Goal: Task Accomplishment & Management: Complete application form

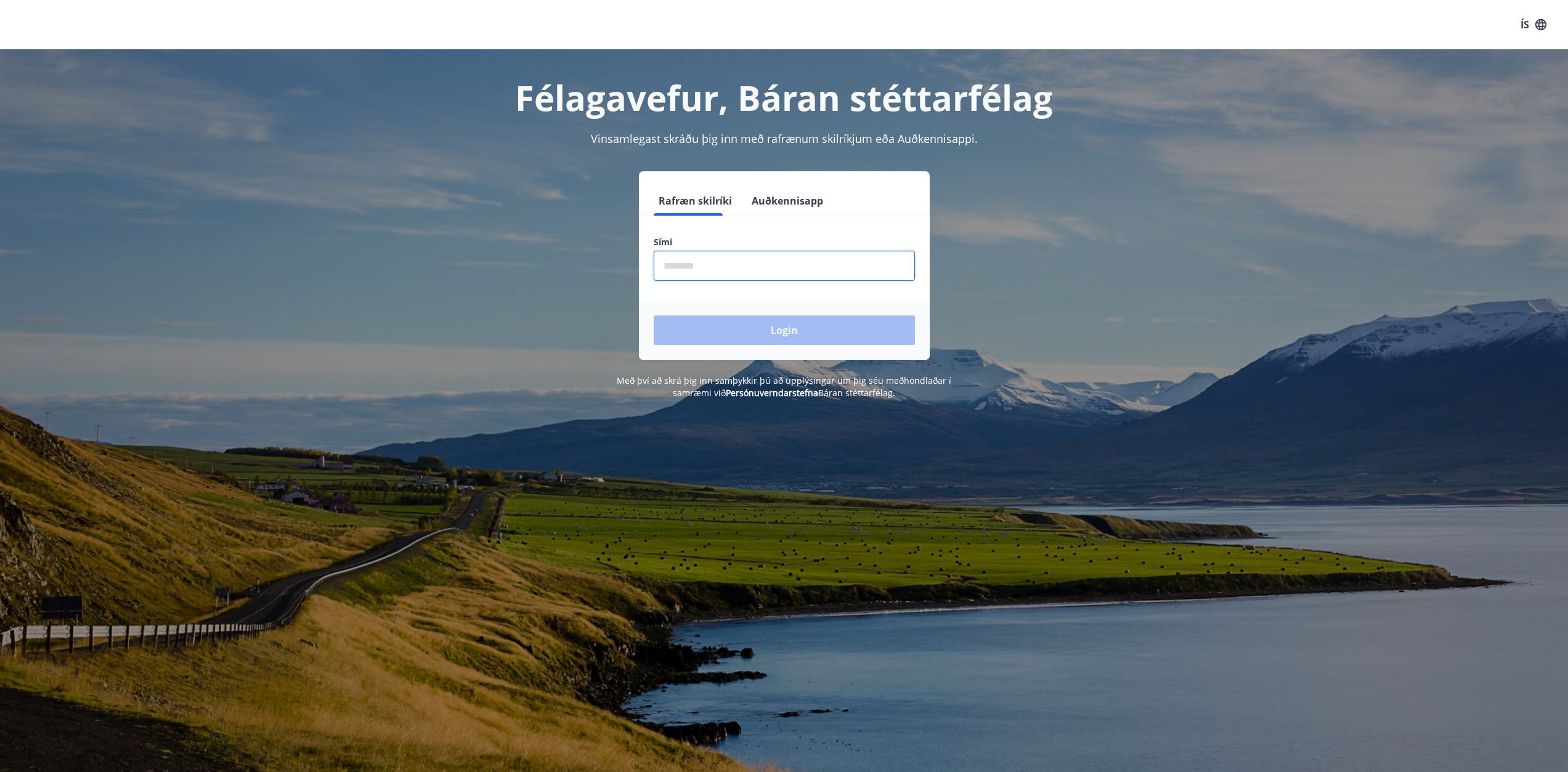
click at [710, 255] on input "phone" at bounding box center [784, 266] width 261 height 30
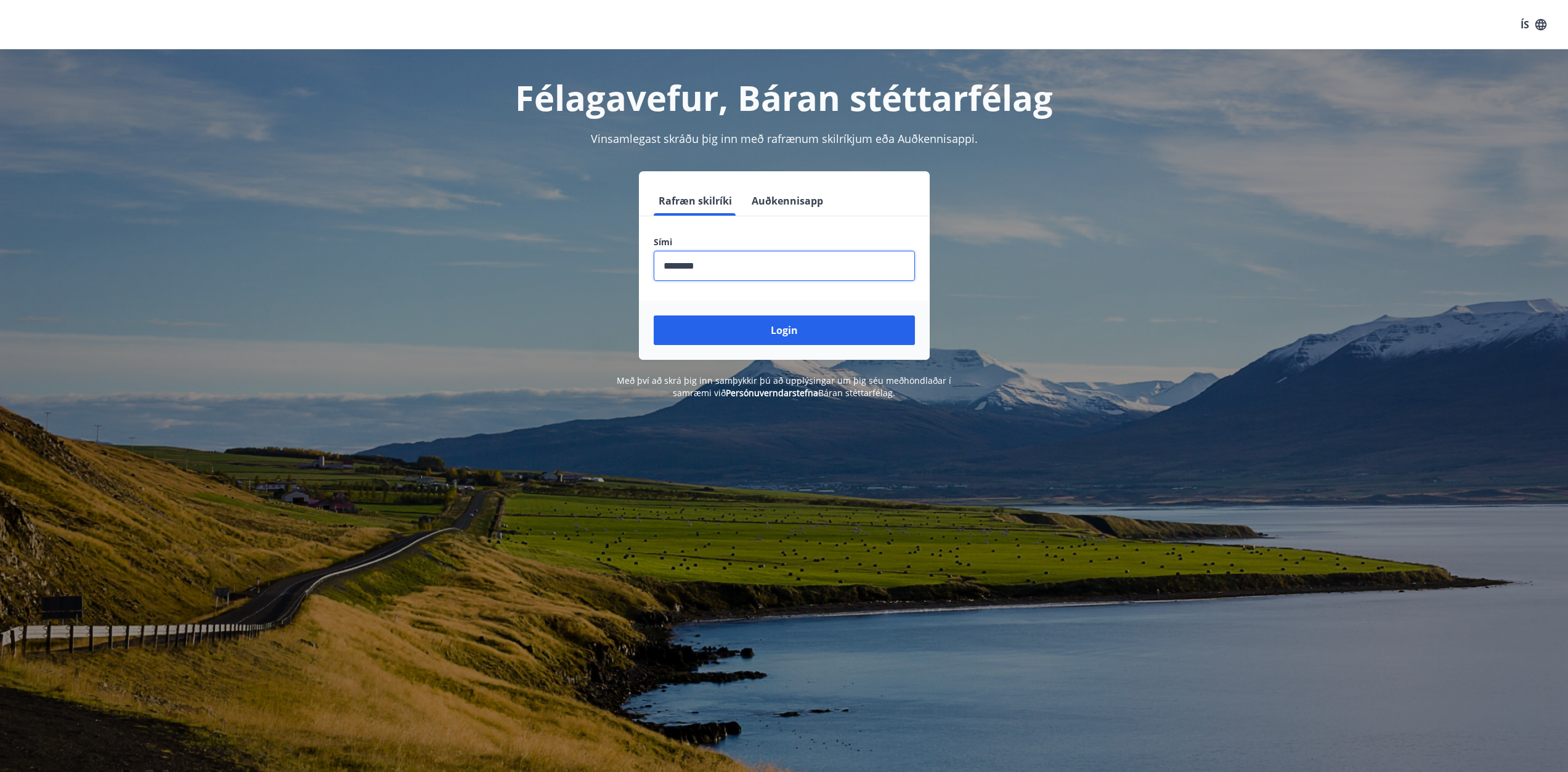
type input "********"
click at [653, 315] on button "Login" at bounding box center [784, 330] width 261 height 30
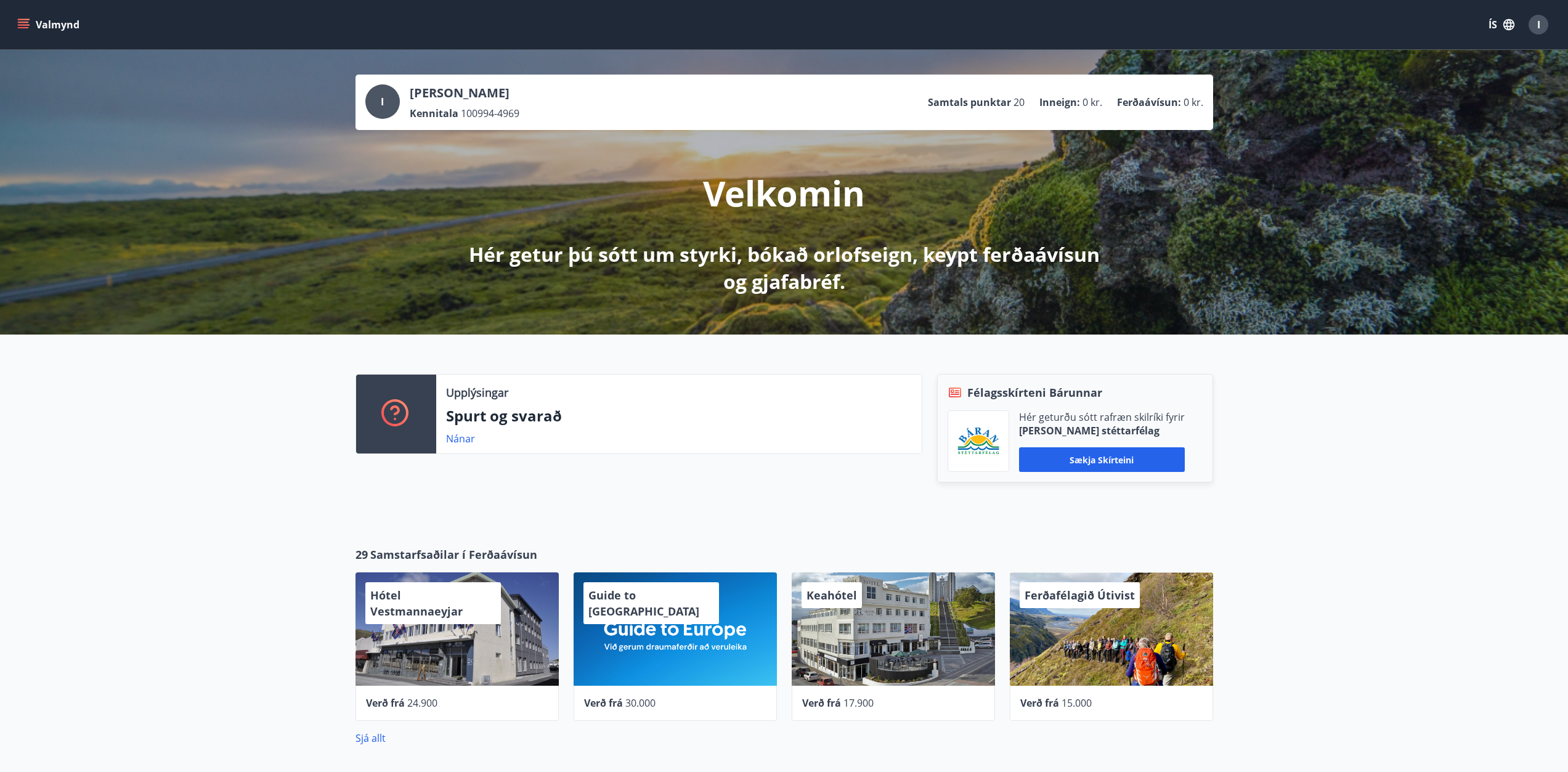
click at [25, 23] on icon "menu" at bounding box center [23, 23] width 11 height 1
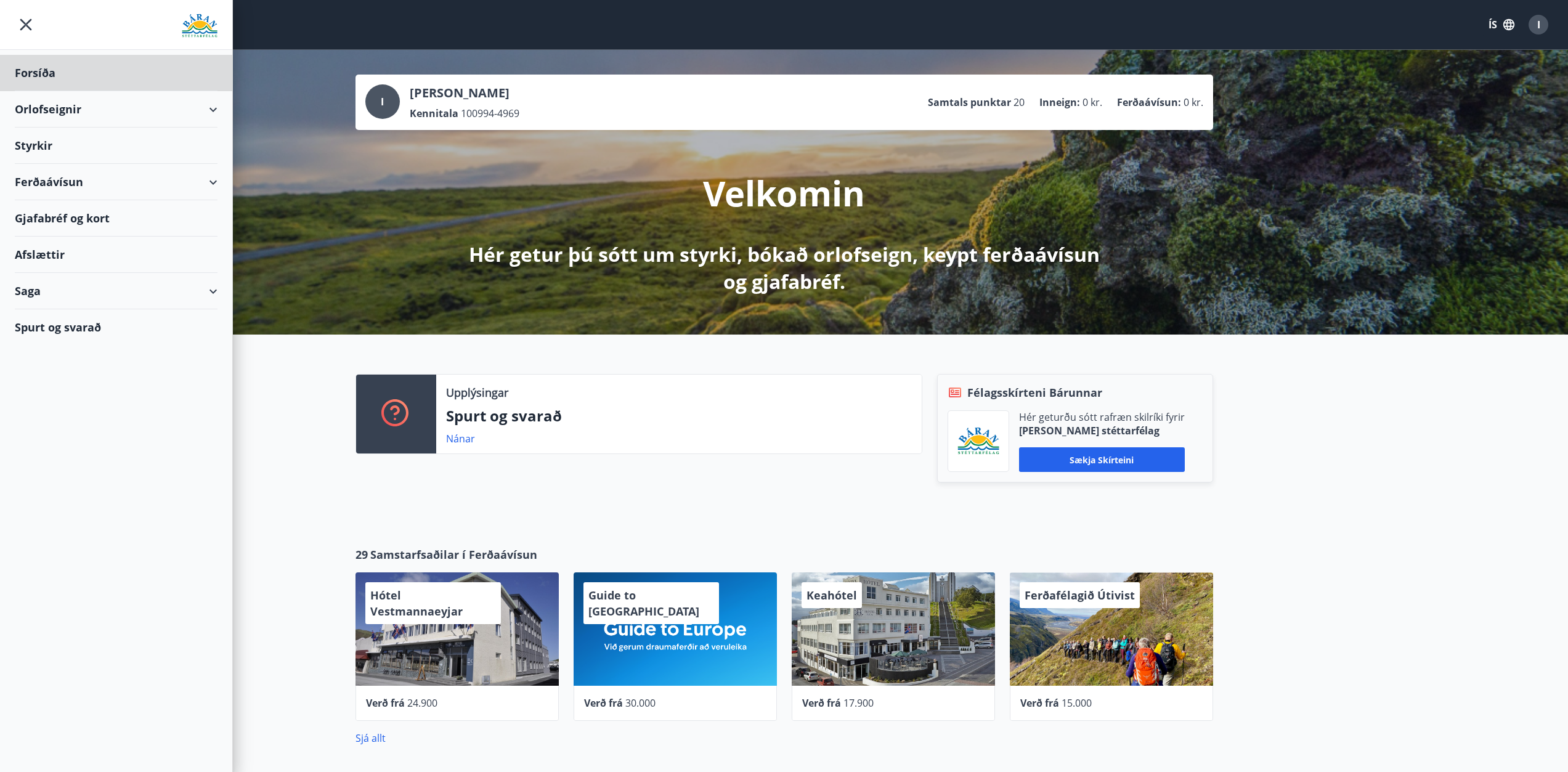
click at [27, 141] on div "Styrkir" at bounding box center [116, 145] width 203 height 36
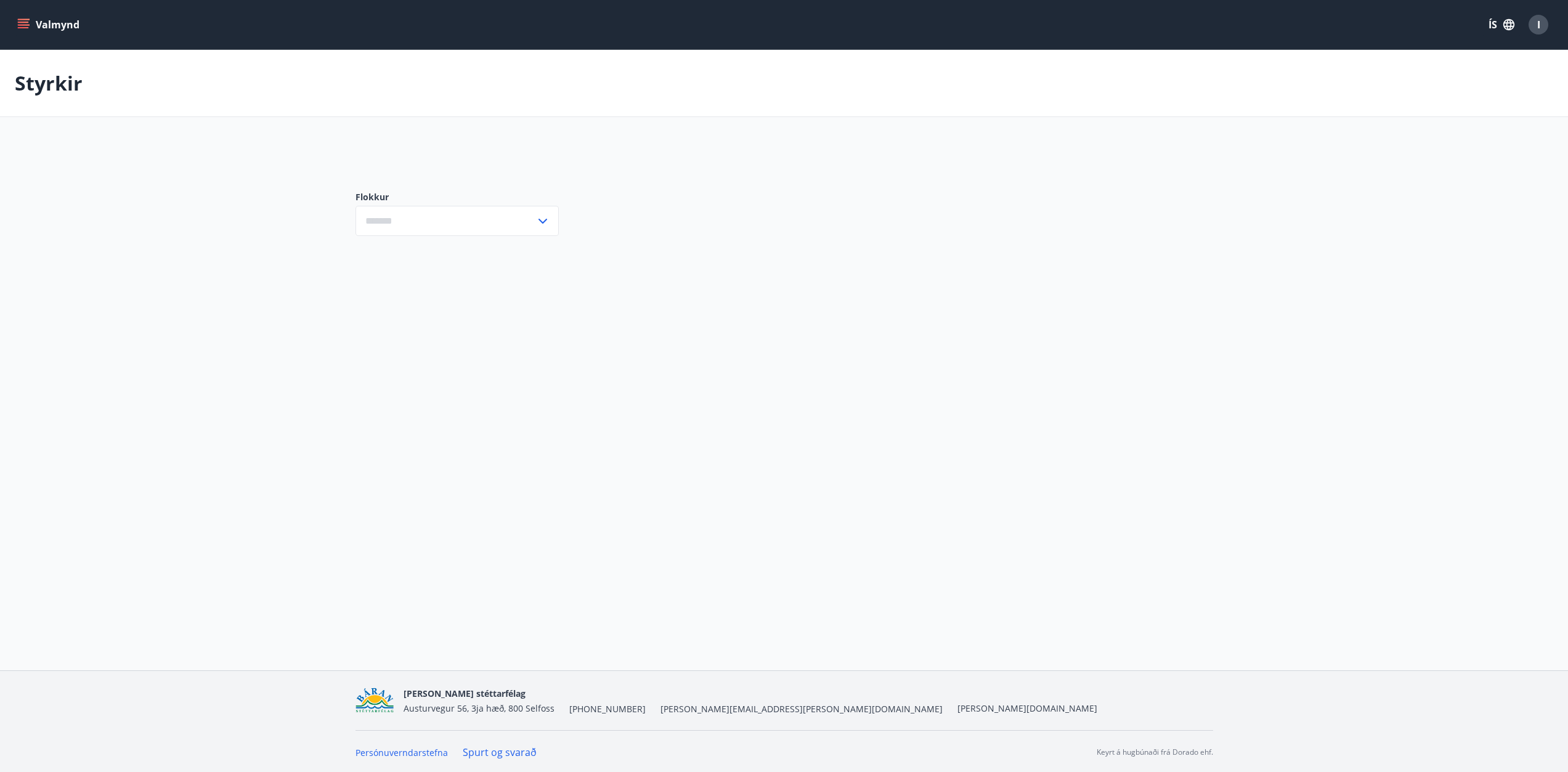
type input "***"
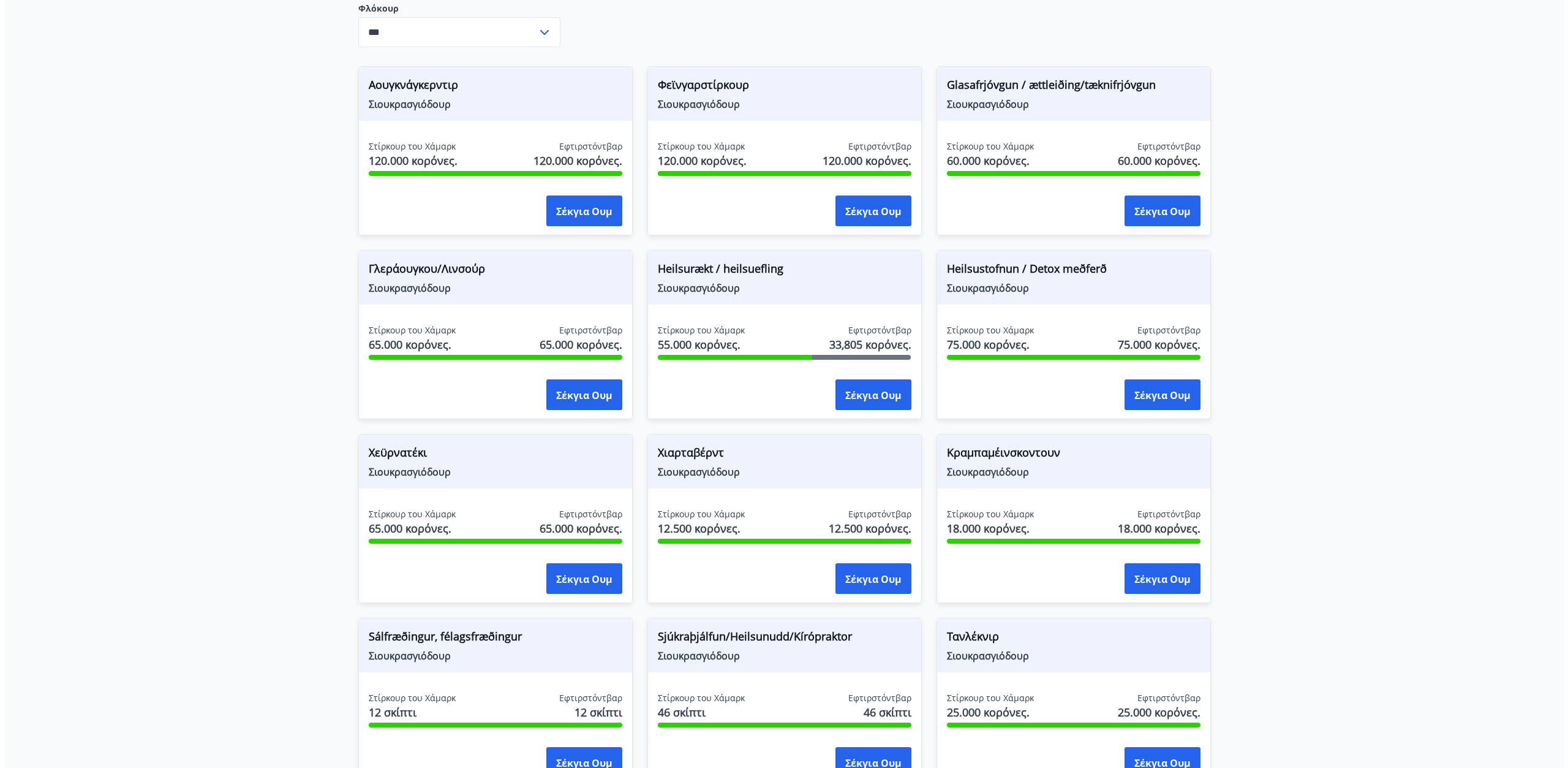
scroll to position [307, 0]
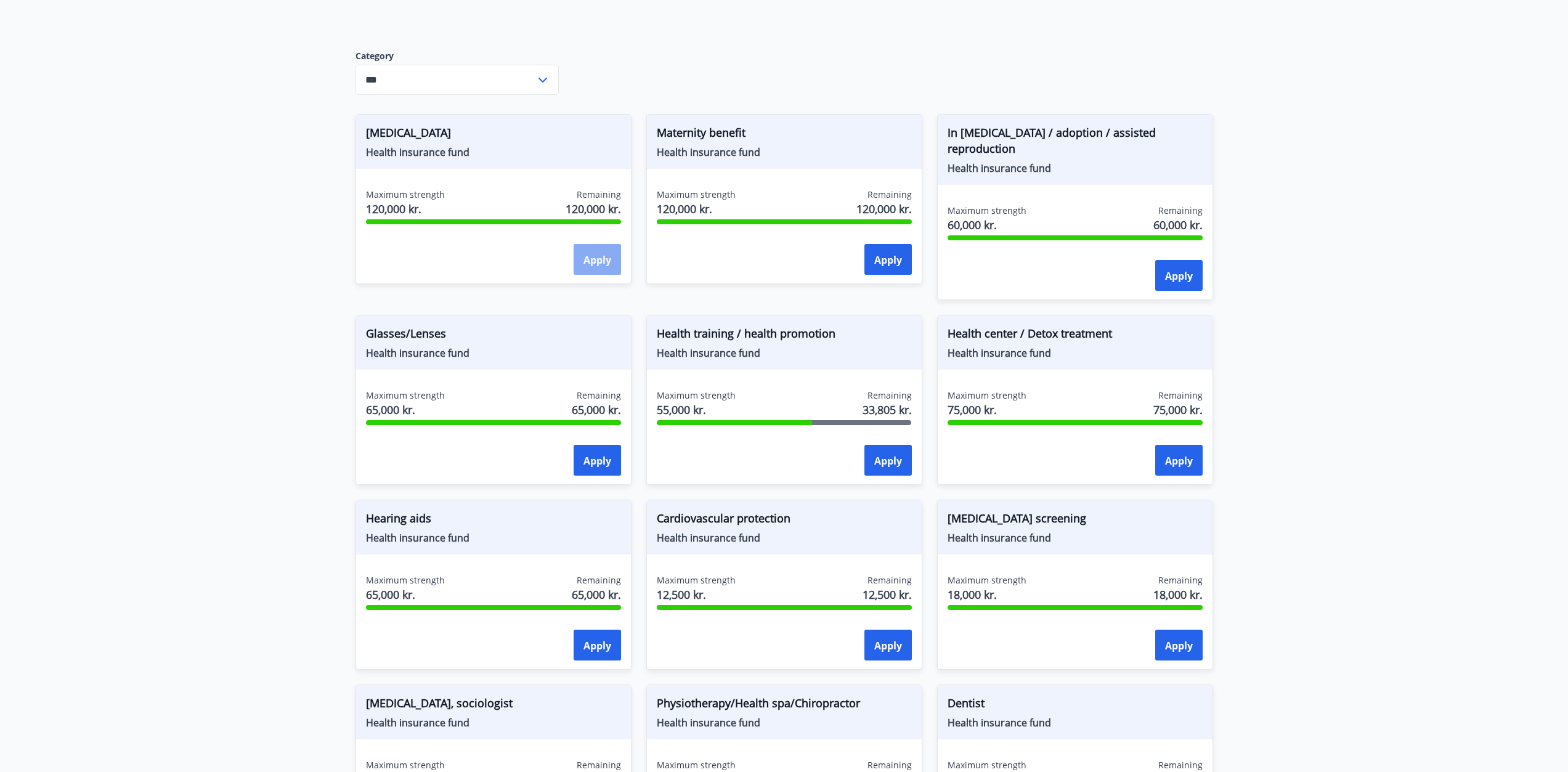
click at [601, 255] on font "Apply" at bounding box center [597, 260] width 28 height 13
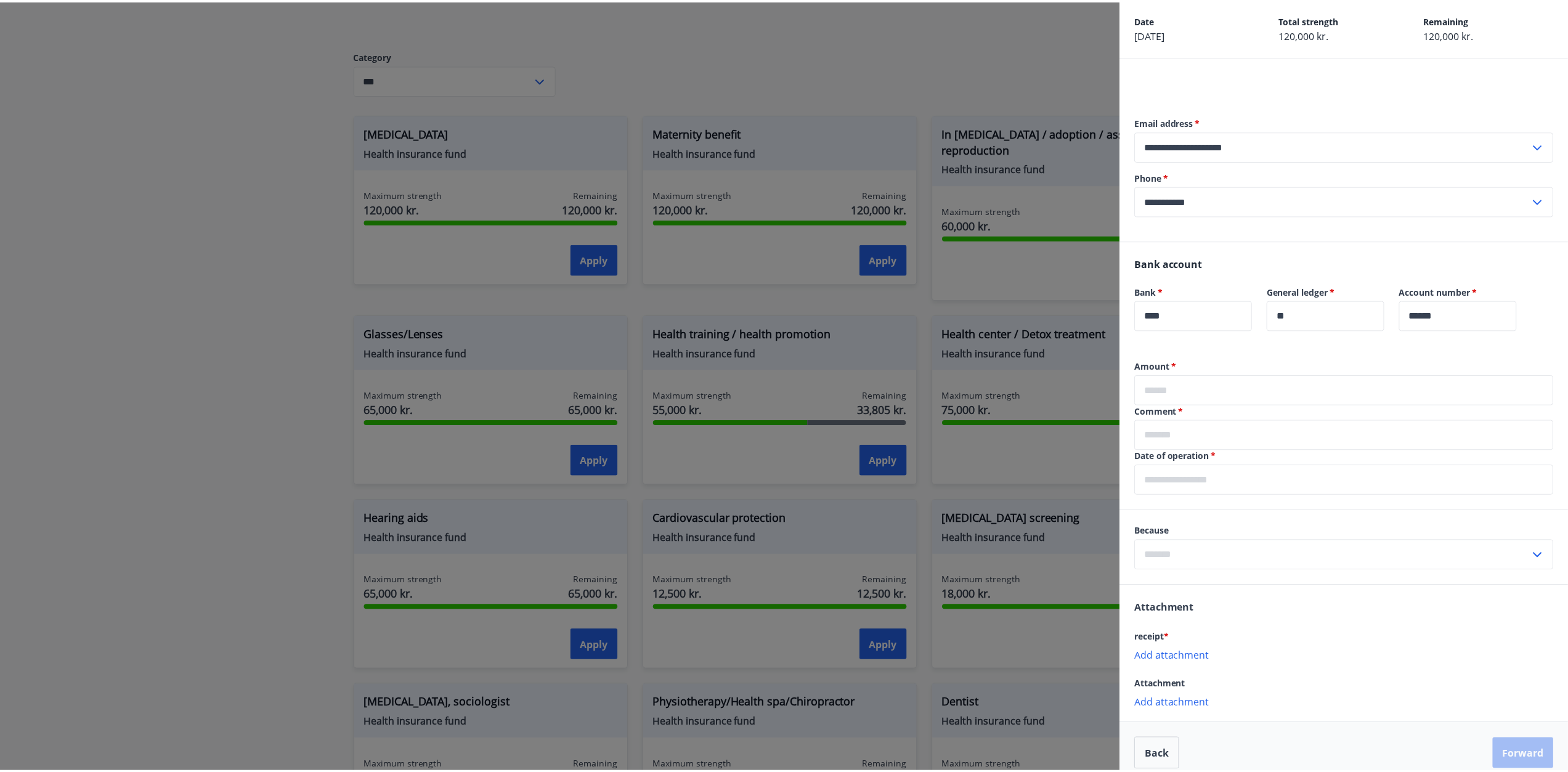
scroll to position [66, 0]
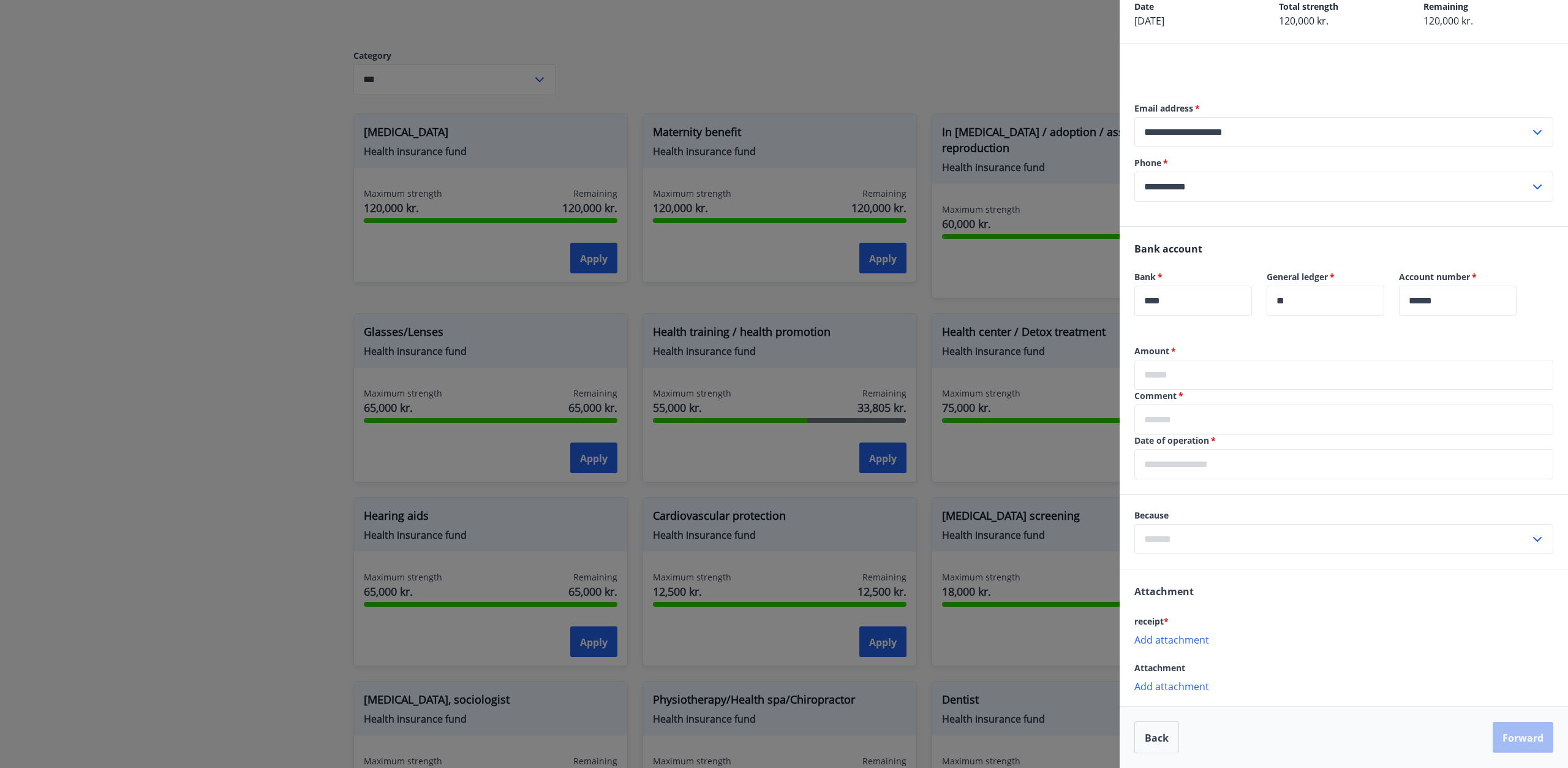
click at [335, 365] on div at bounding box center [784, 384] width 1568 height 768
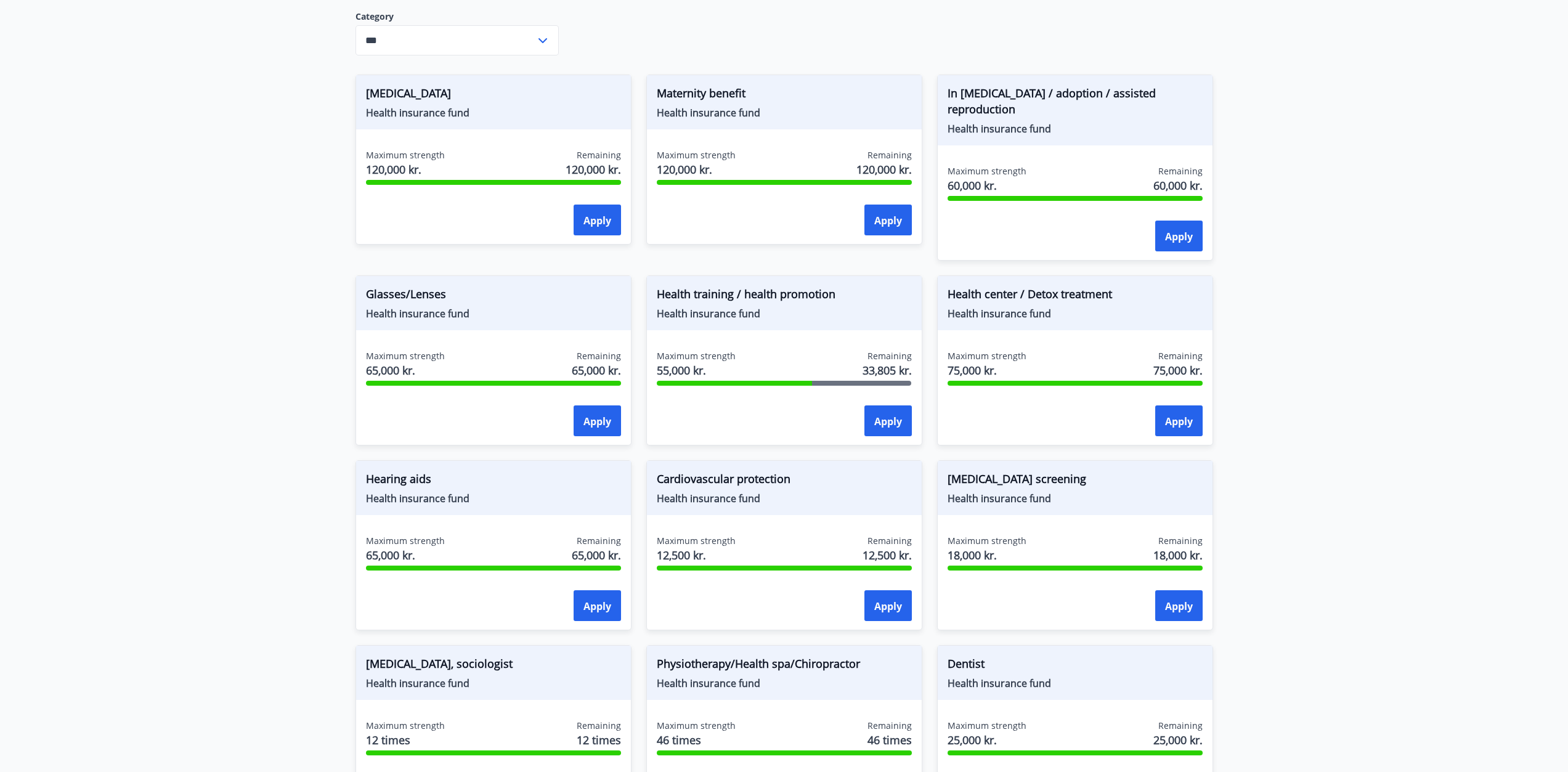
scroll to position [309, 0]
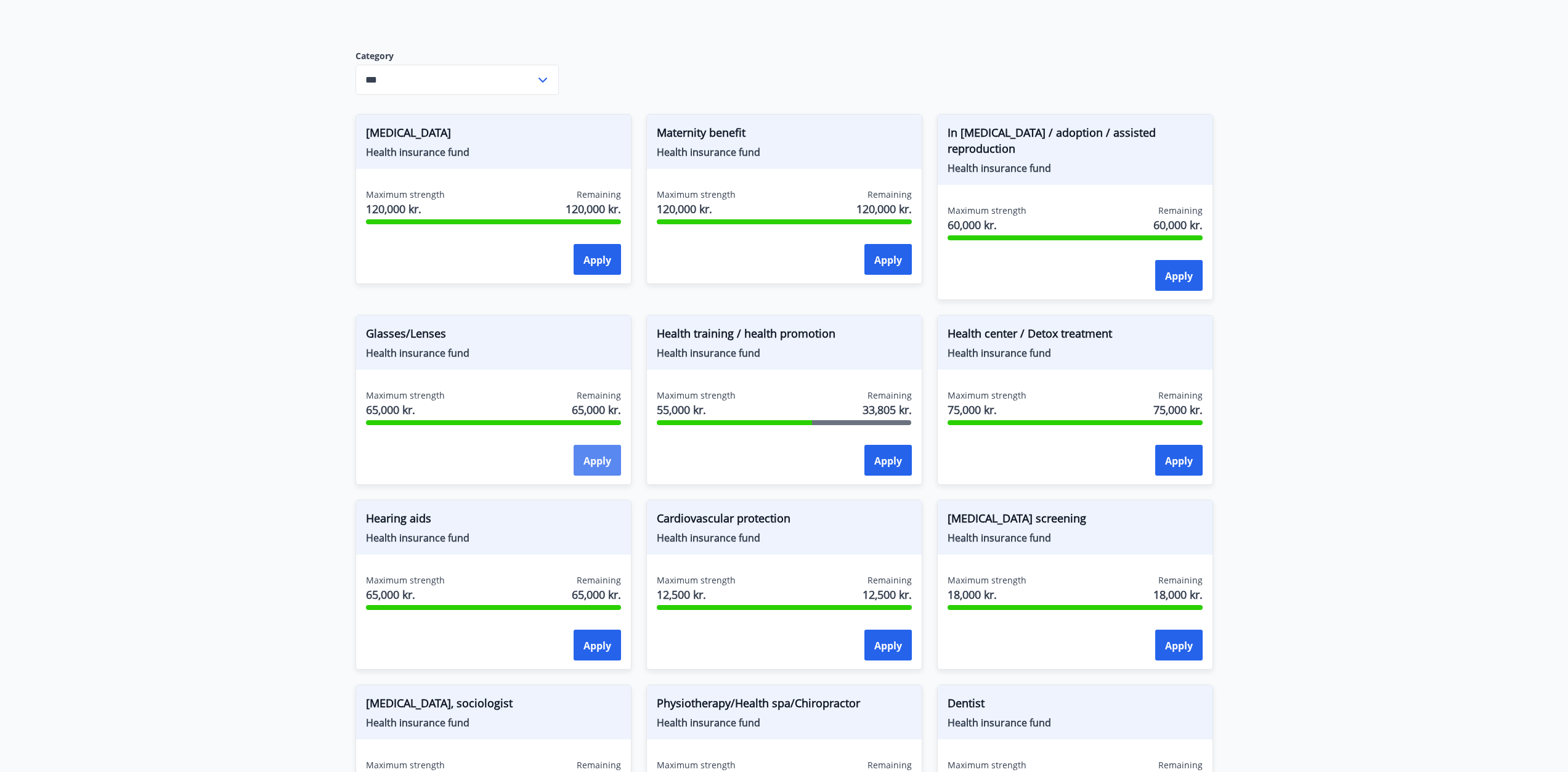
click at [592, 461] on font "Apply" at bounding box center [597, 461] width 28 height 13
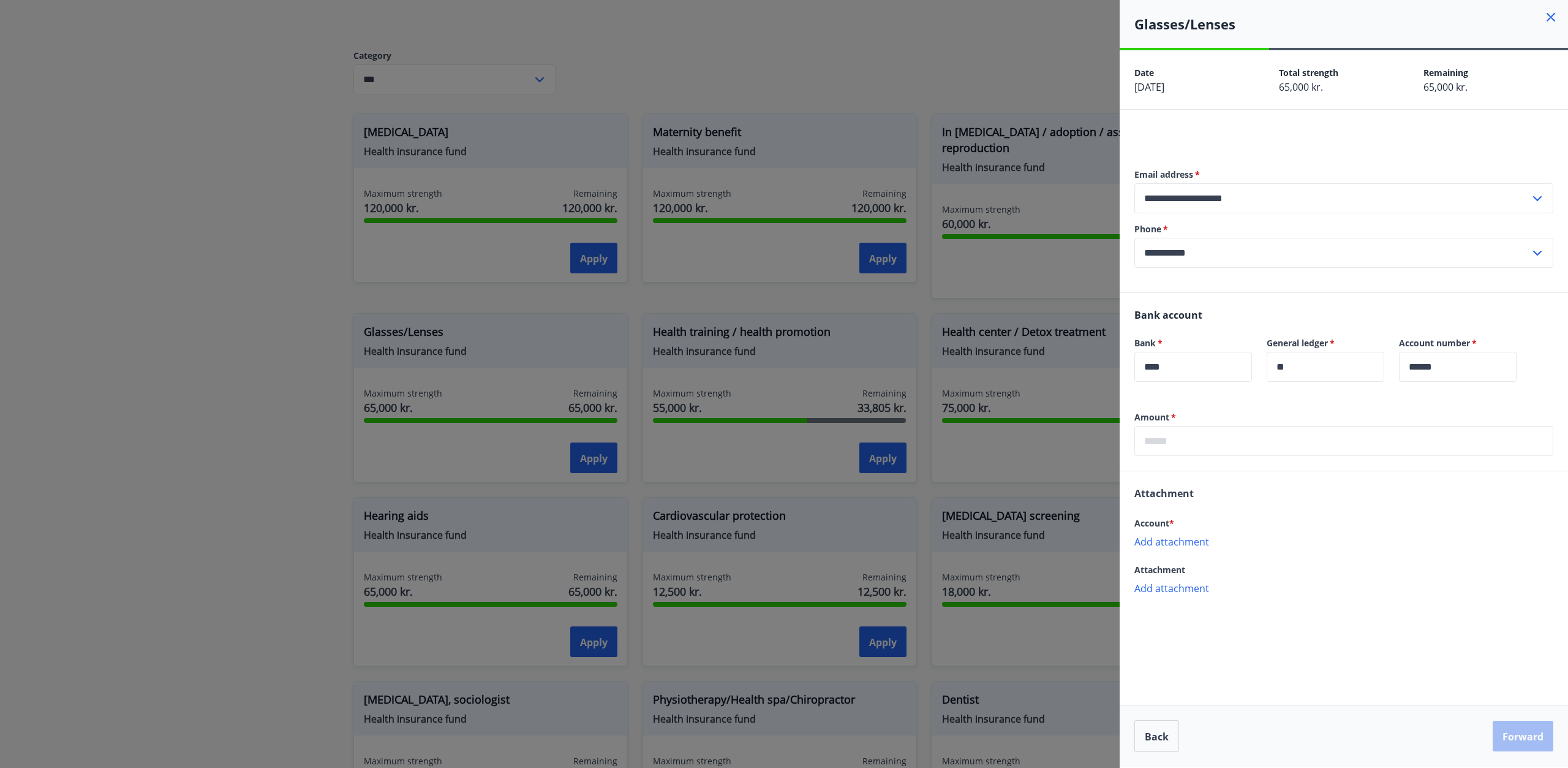
click at [1194, 443] on input "text" at bounding box center [1344, 441] width 419 height 30
click at [137, 487] on div at bounding box center [784, 384] width 1568 height 768
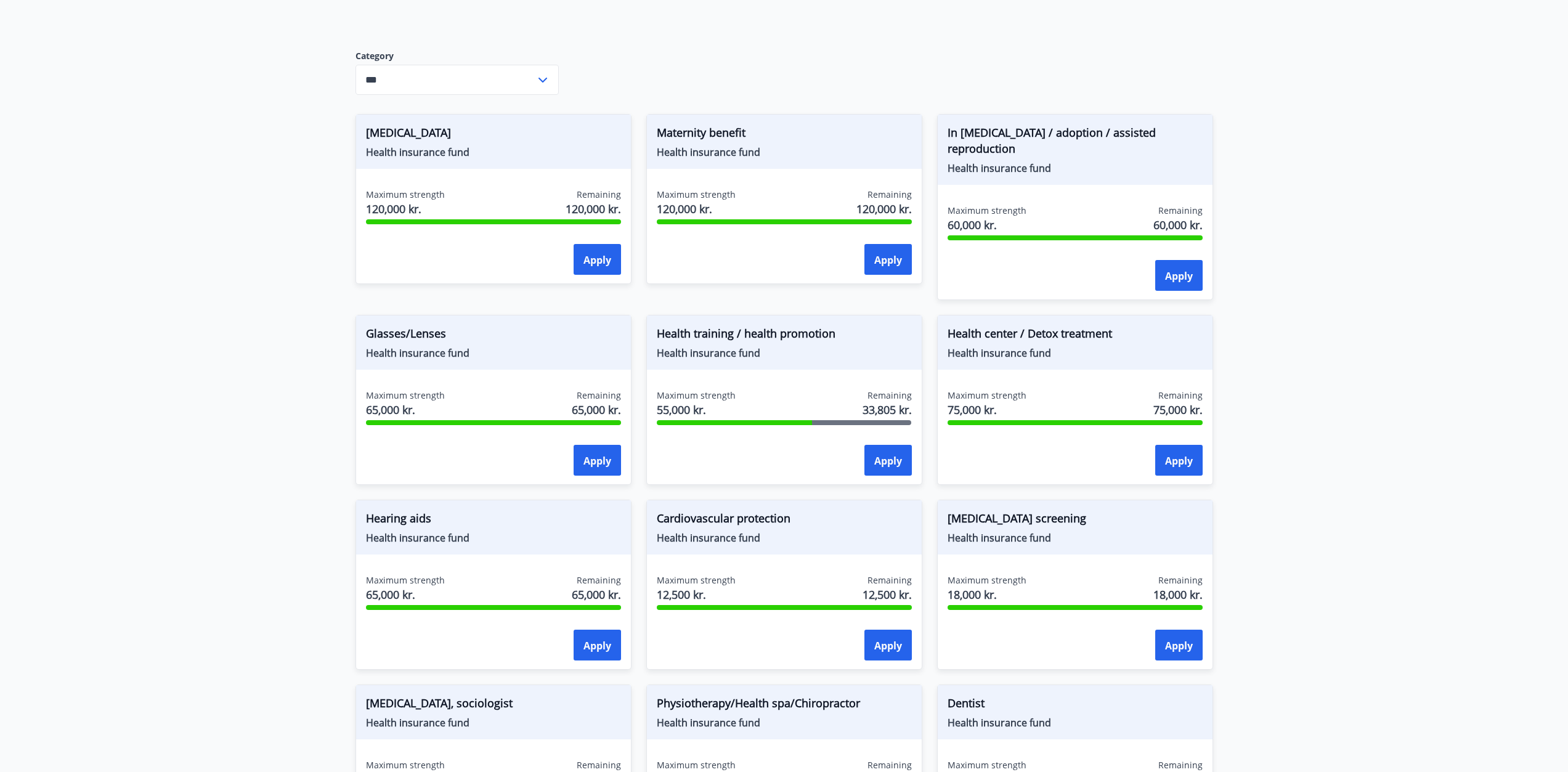
click at [1510, 459] on main "Scholarships Health and prevention grants Members can apply for various health …" at bounding box center [784, 397] width 1568 height 1313
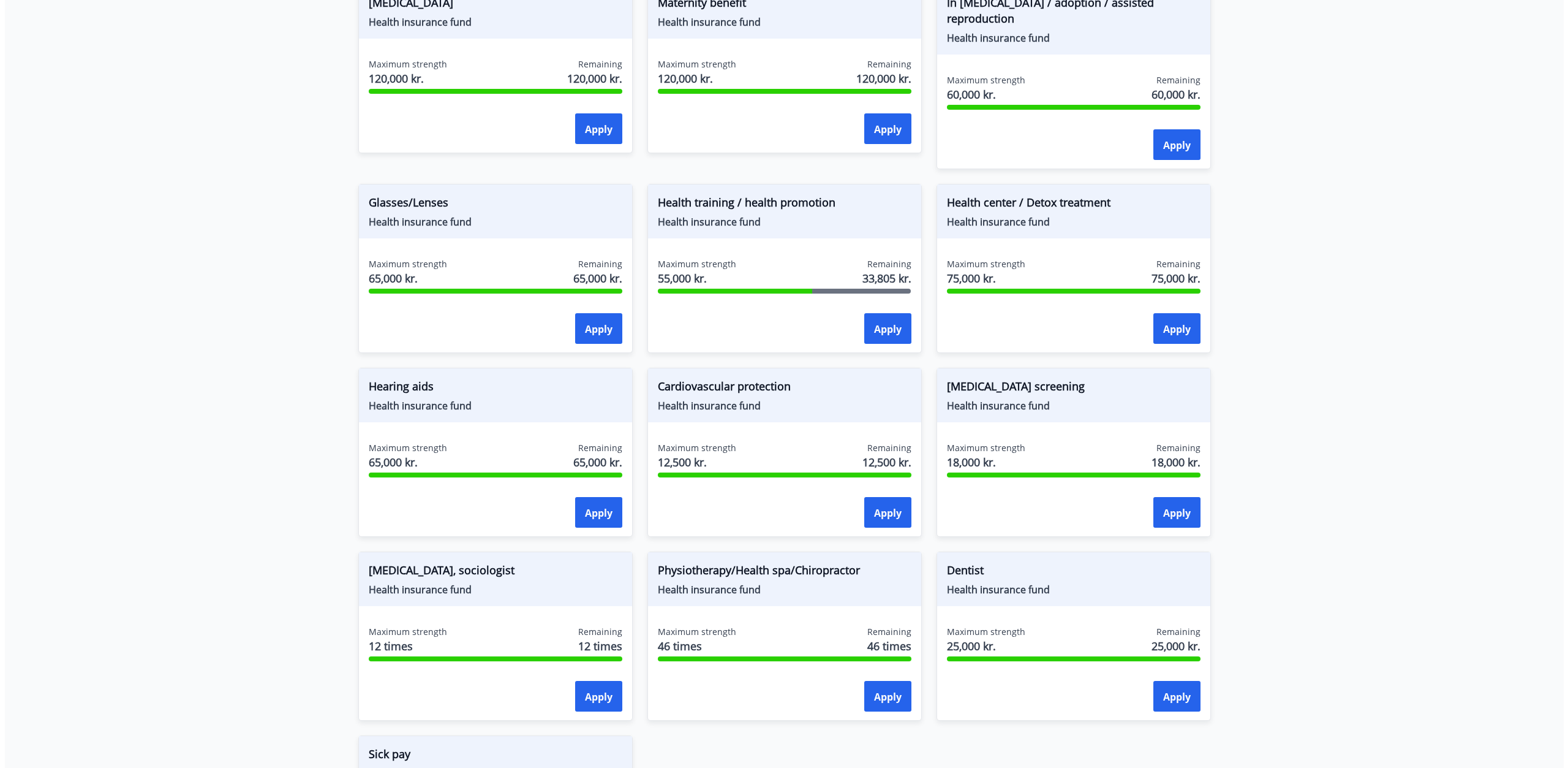
scroll to position [430, 0]
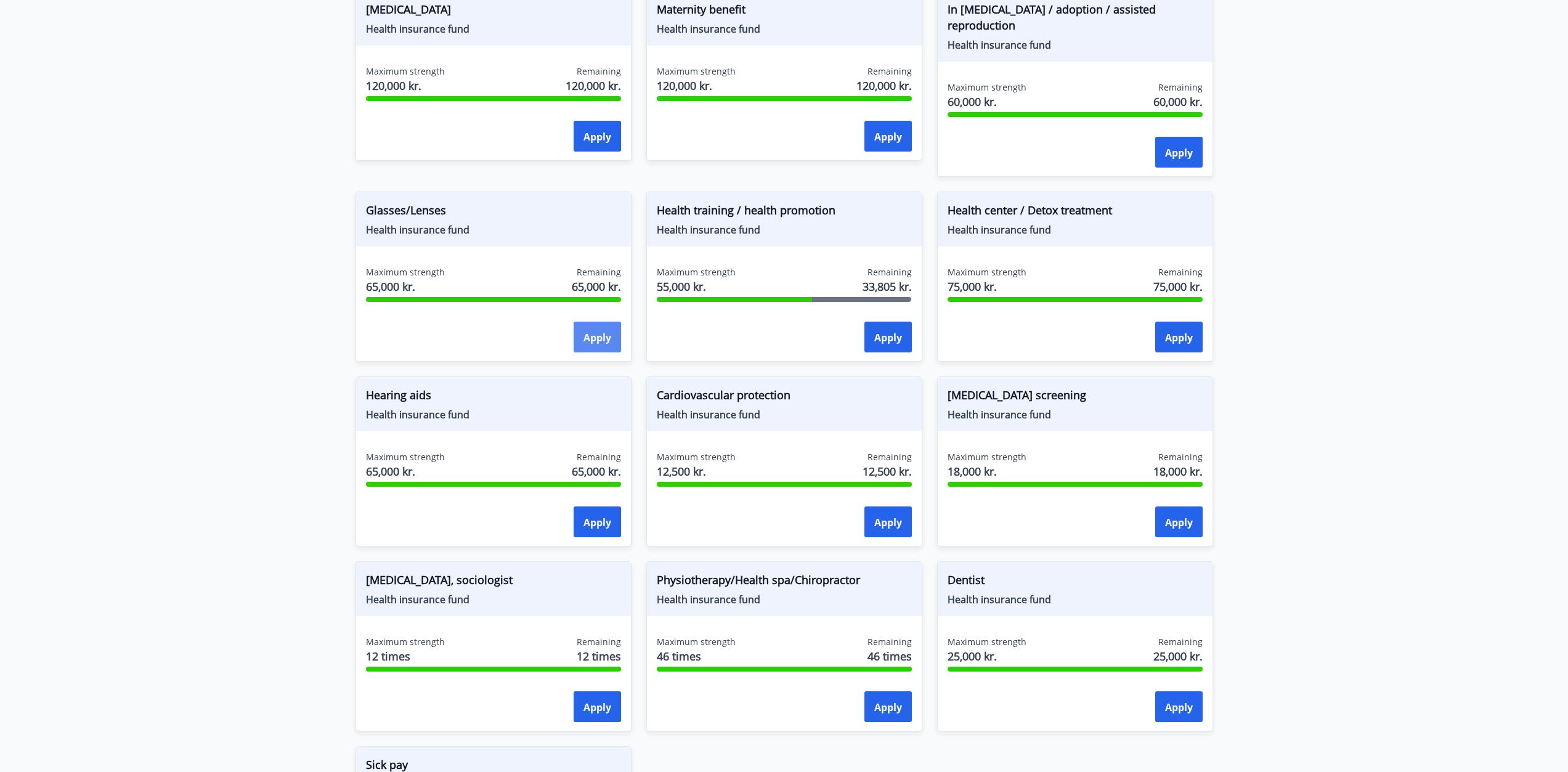
click at [612, 349] on button "Apply" at bounding box center [598, 337] width 48 height 30
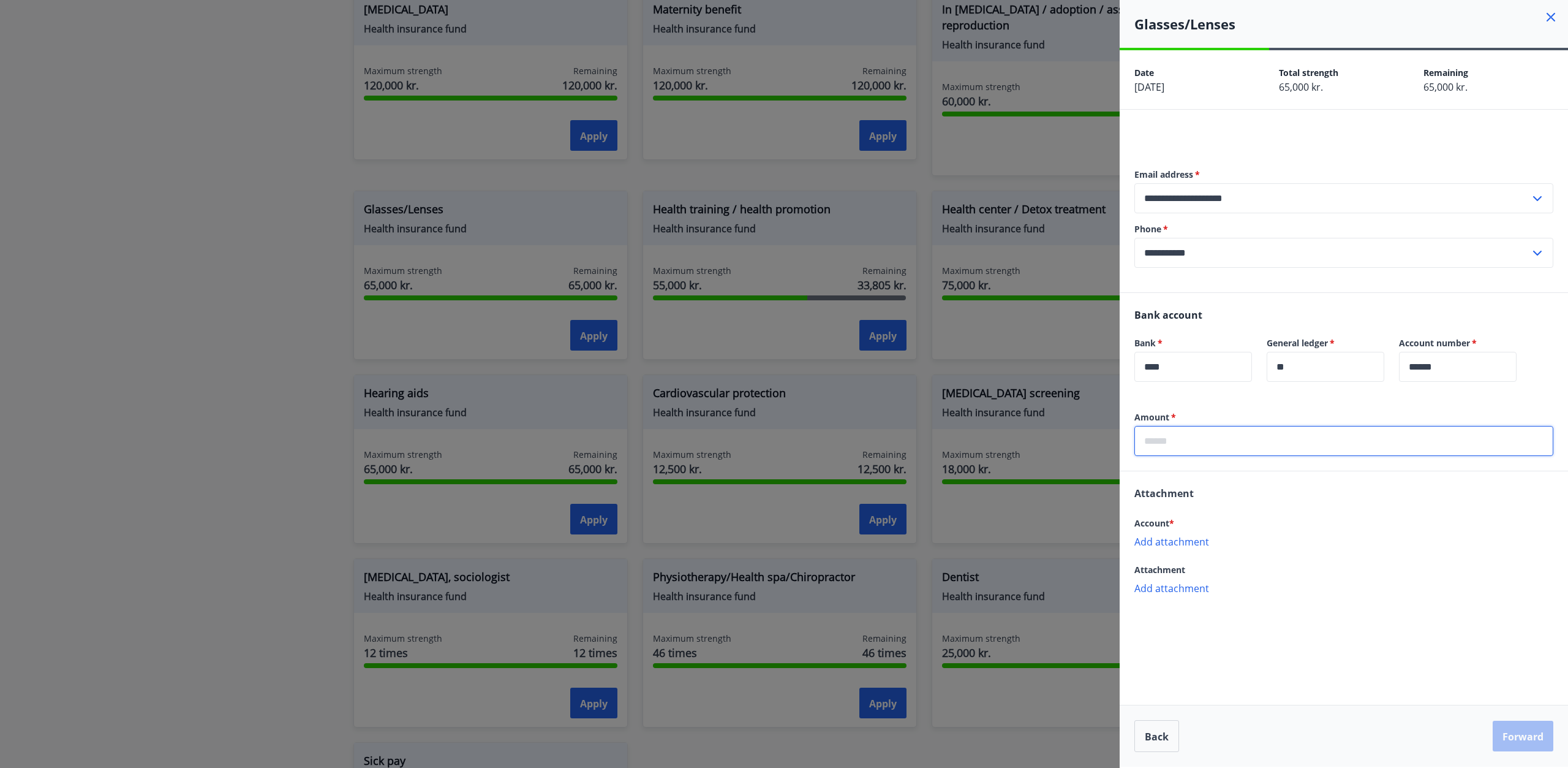
click at [1170, 444] on input "text" at bounding box center [1344, 441] width 419 height 30
type input "*****"
click at [1290, 499] on div "Attachment Account * Add attachment Attachment is required! Attachment Add atta…" at bounding box center [1344, 546] width 449 height 150
click at [1196, 545] on font "Add attachment" at bounding box center [1171, 542] width 74 height 13
click at [1163, 603] on font "Add attachment" at bounding box center [1171, 602] width 74 height 13
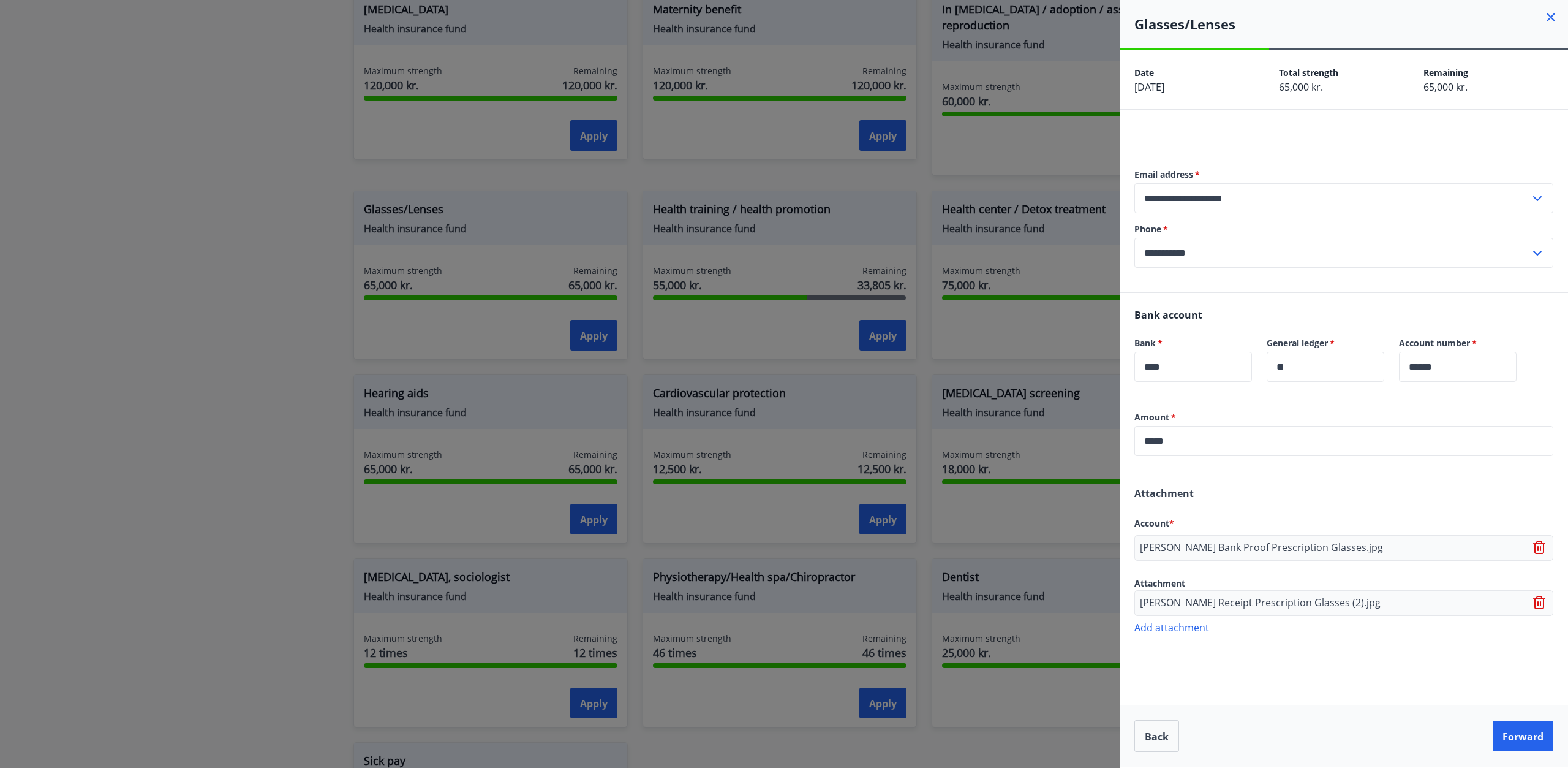
click at [1167, 627] on font "Add attachment" at bounding box center [1171, 628] width 74 height 13
click at [1157, 659] on font "Add attachment" at bounding box center [1171, 658] width 74 height 13
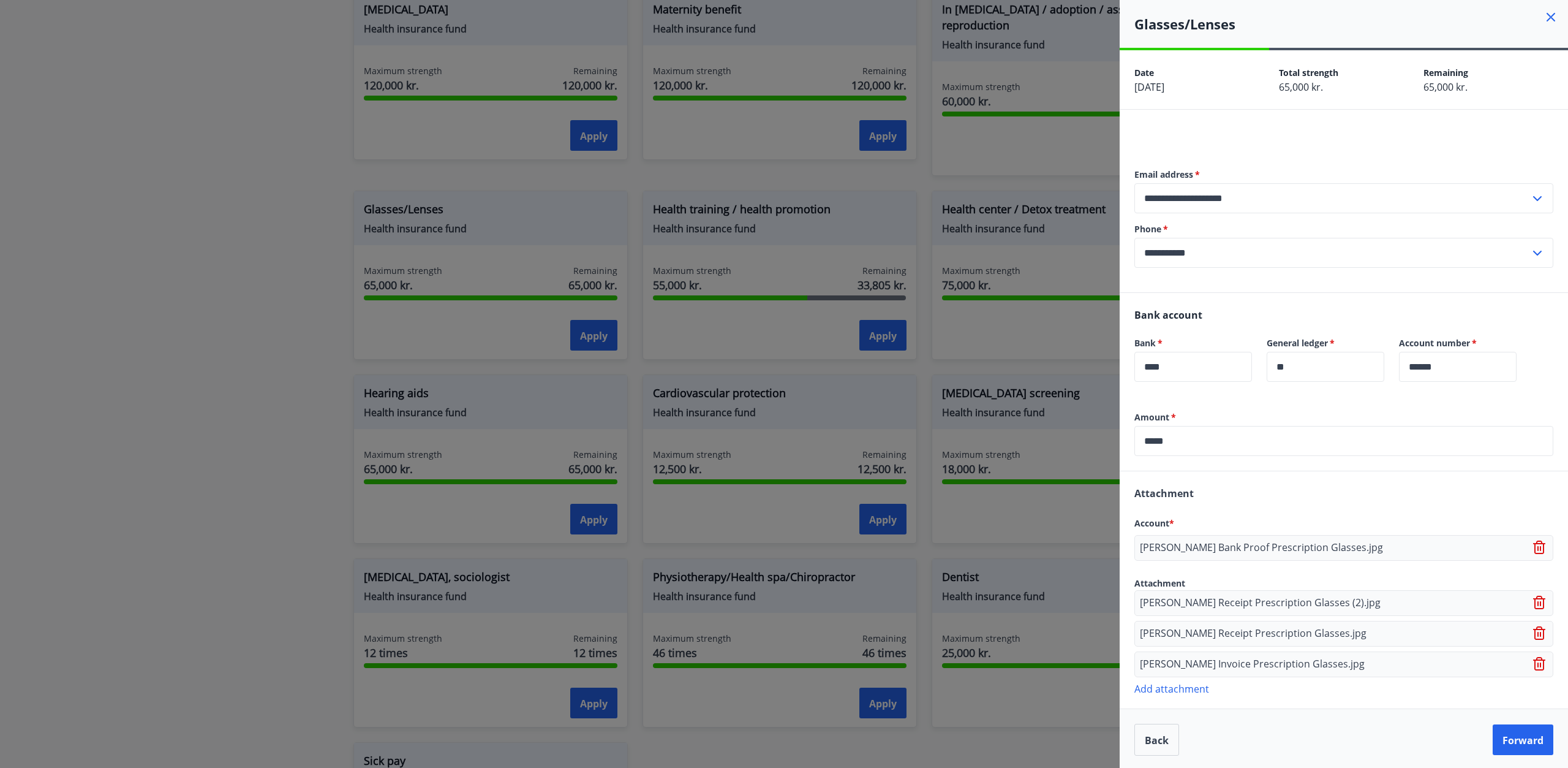
scroll to position [3, 0]
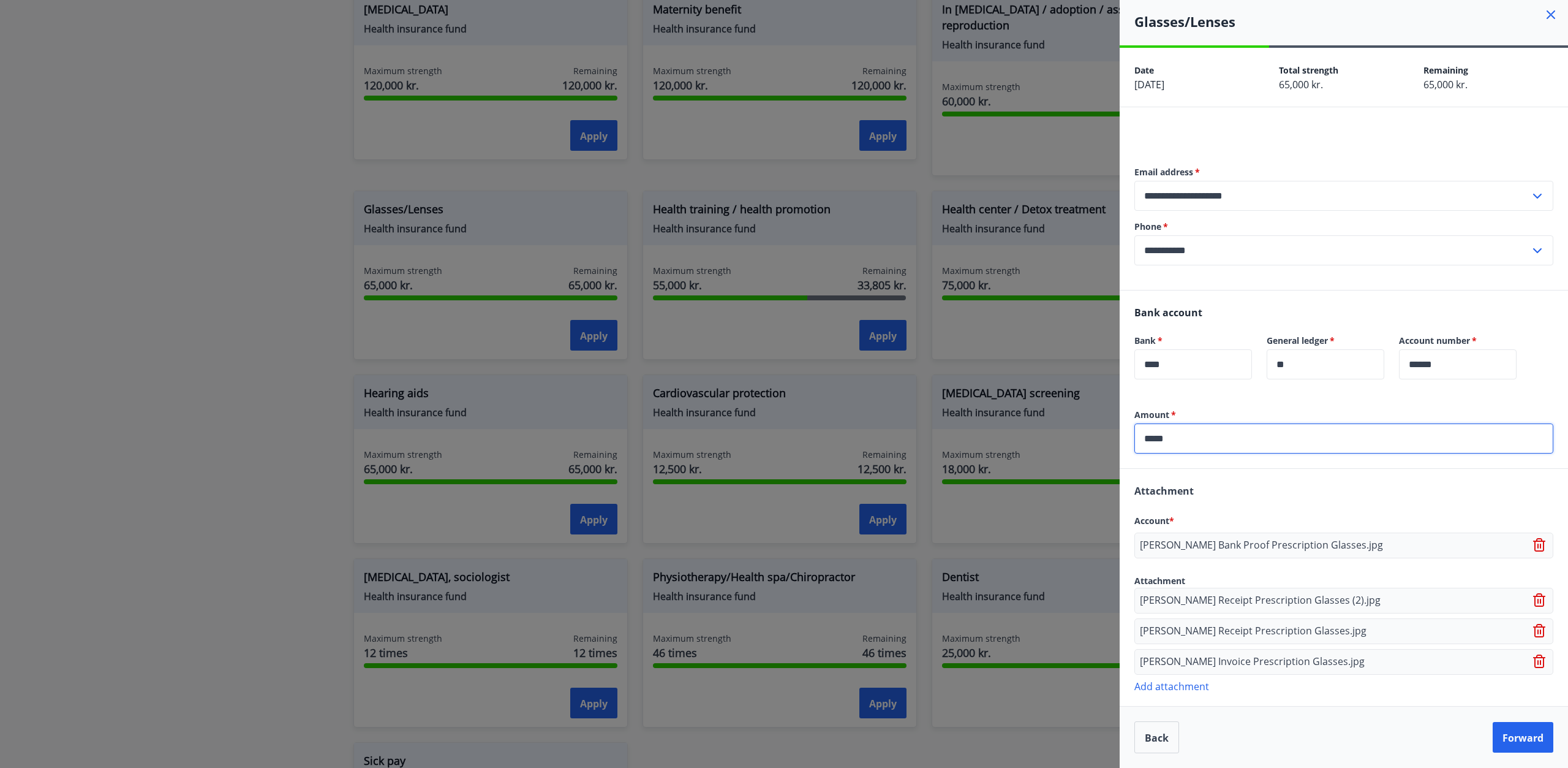
click at [1173, 444] on input "*****" at bounding box center [1344, 438] width 419 height 30
click at [1511, 732] on font "Forward" at bounding box center [1523, 738] width 41 height 13
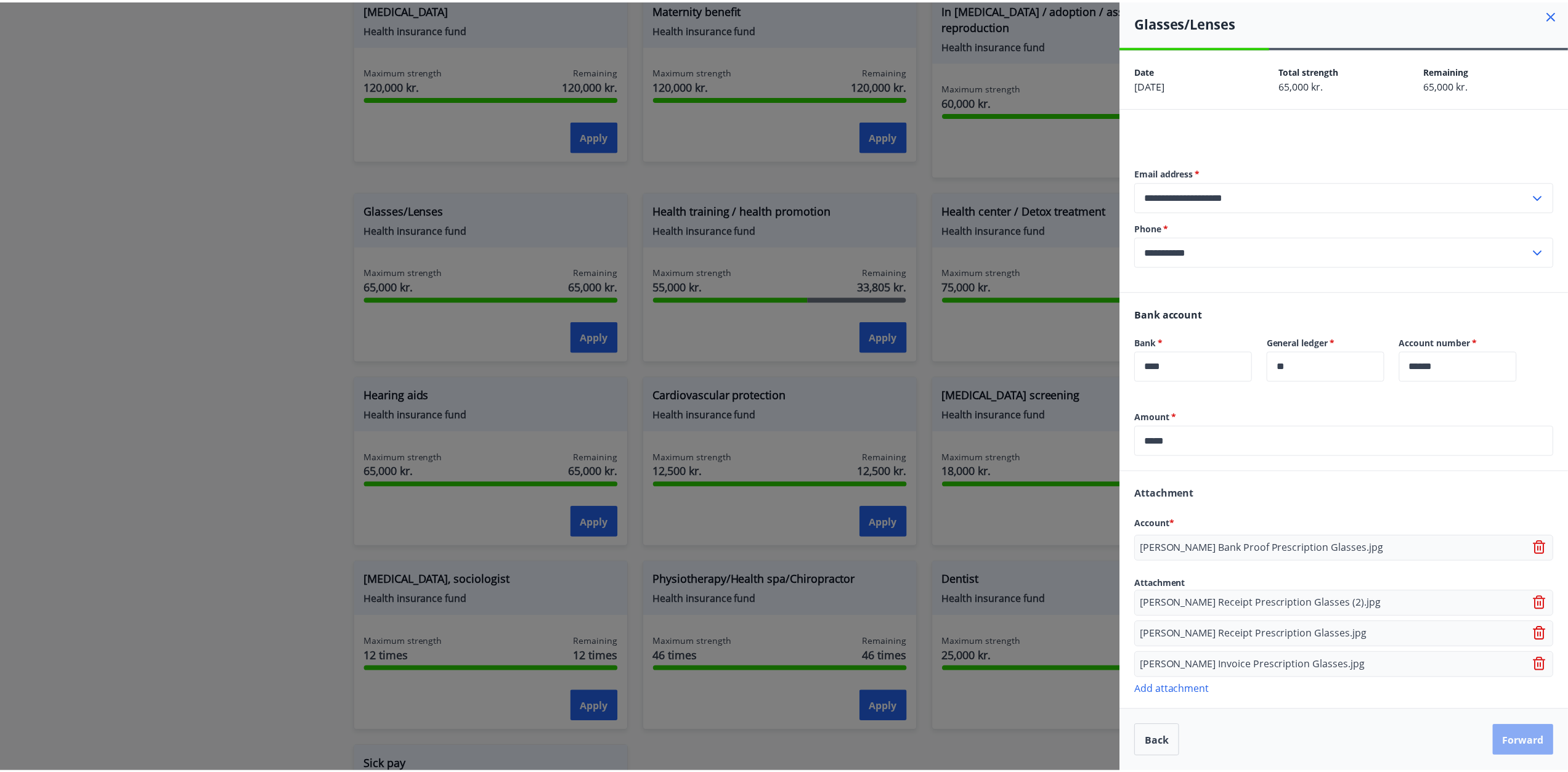
scroll to position [0, 0]
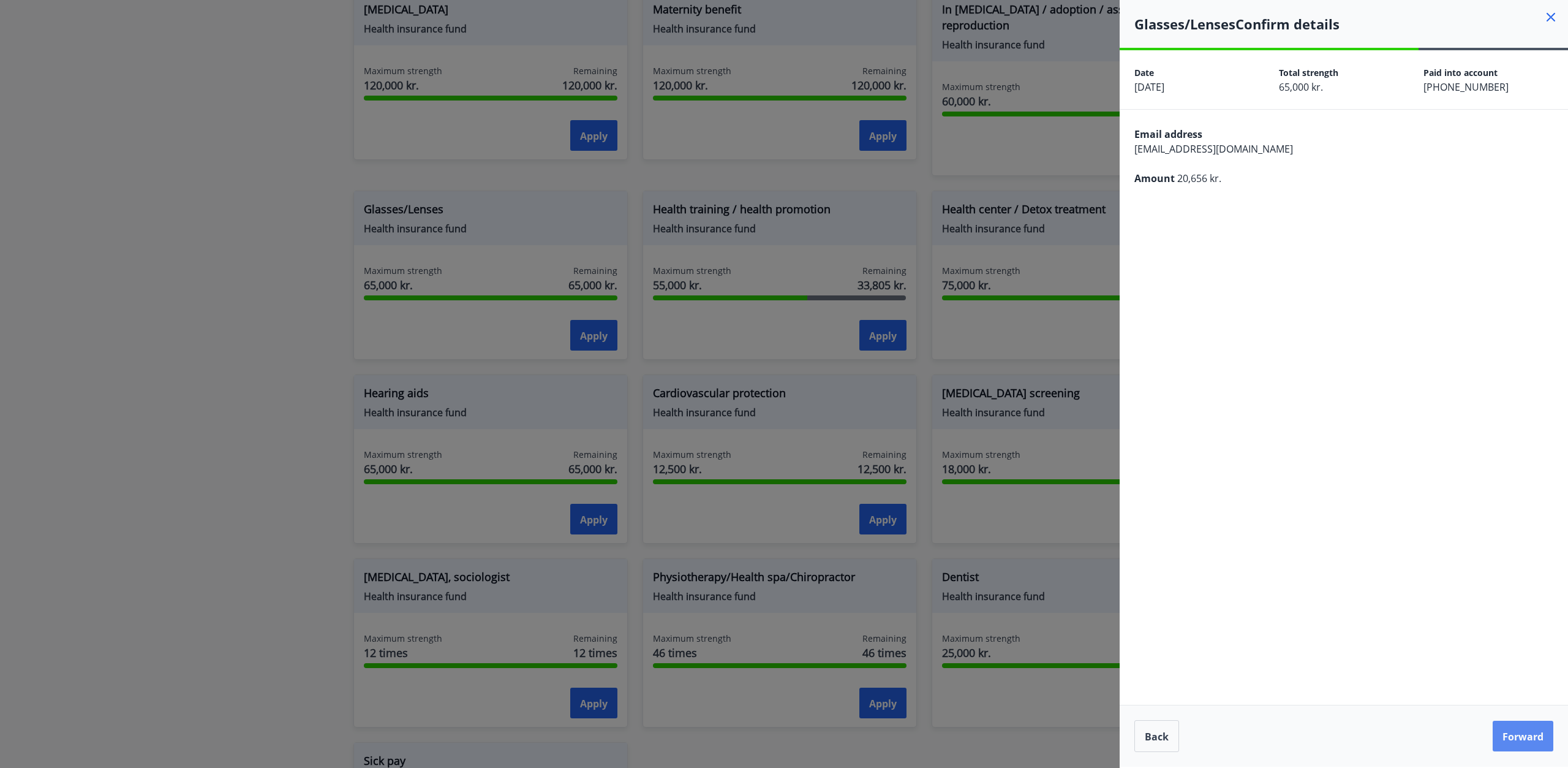
click at [1526, 733] on font "Forward" at bounding box center [1523, 736] width 41 height 13
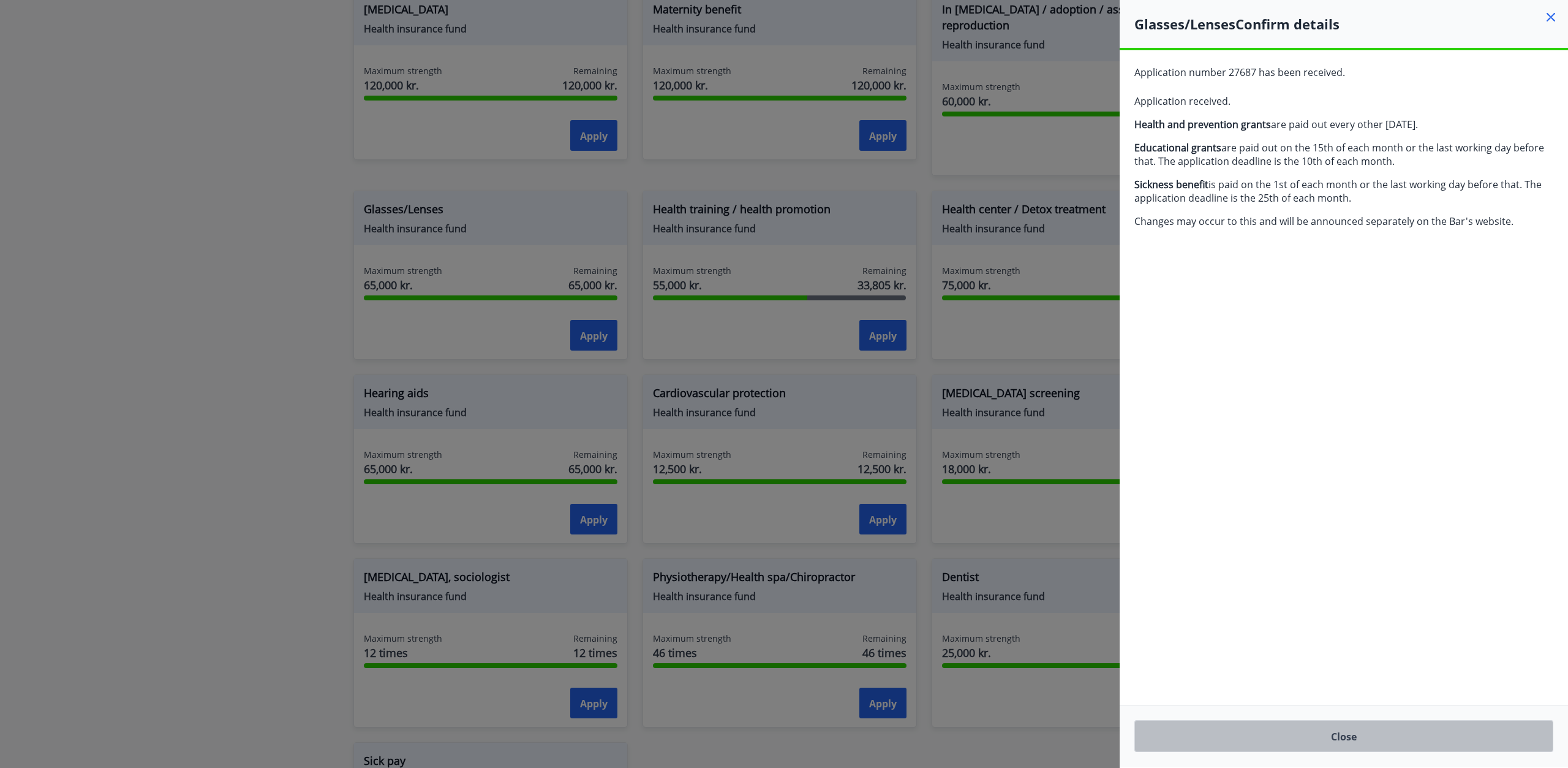
click at [1349, 748] on button "Close" at bounding box center [1344, 736] width 419 height 32
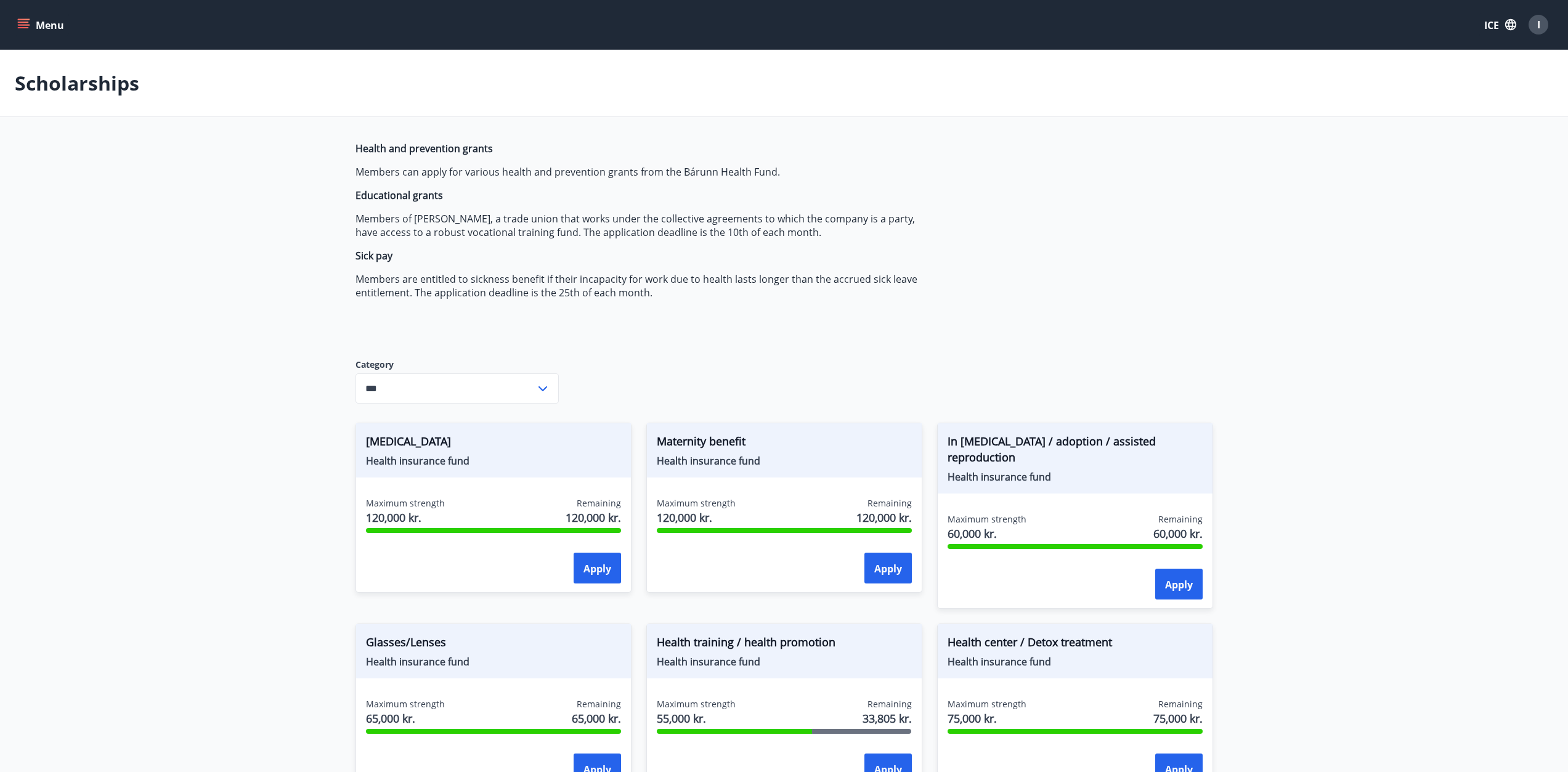
click at [48, 91] on font "Scholarships" at bounding box center [77, 83] width 125 height 27
click at [50, 15] on button "Menu" at bounding box center [42, 24] width 54 height 22
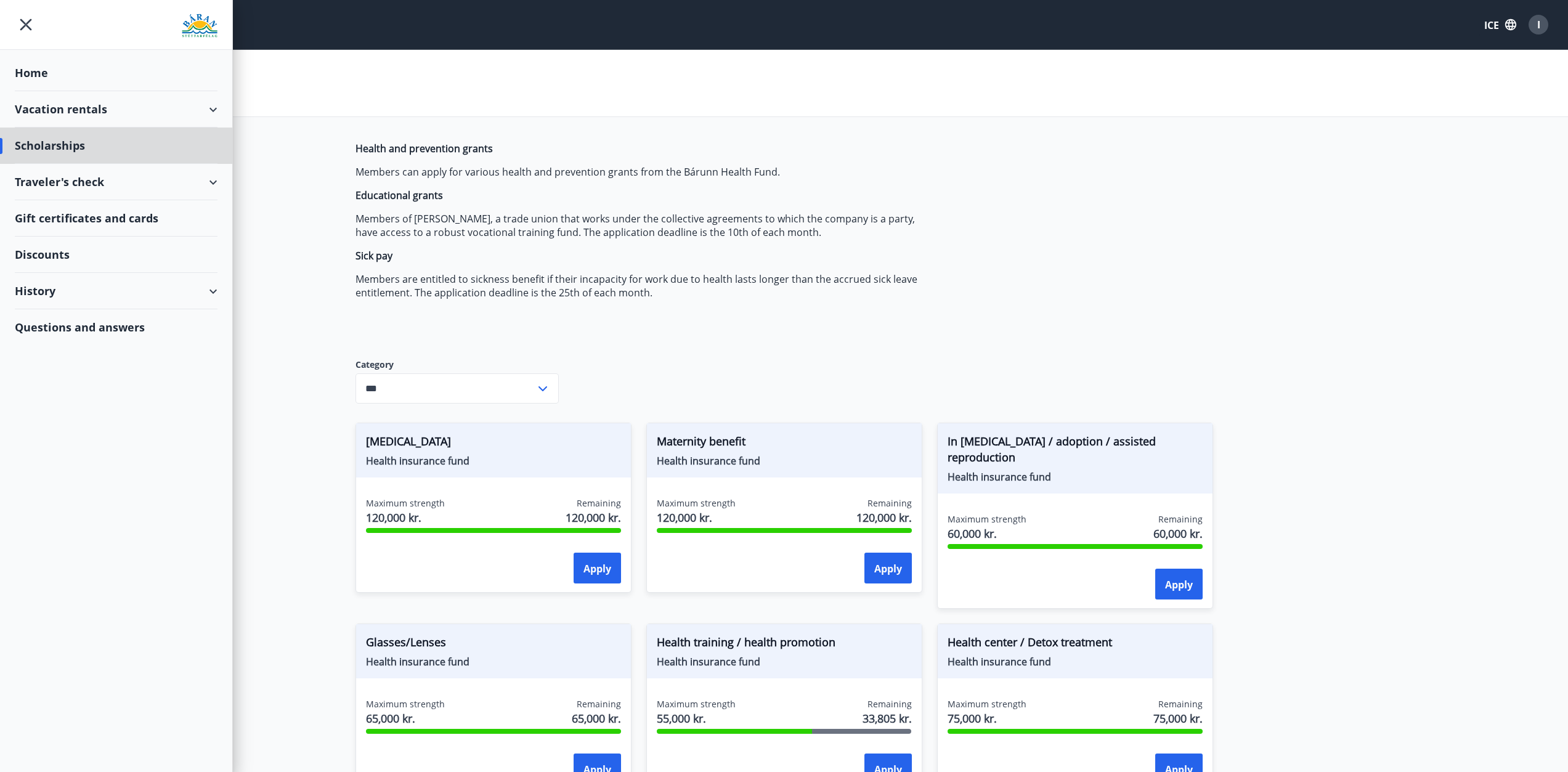
click at [42, 74] on font "Home" at bounding box center [31, 73] width 33 height 15
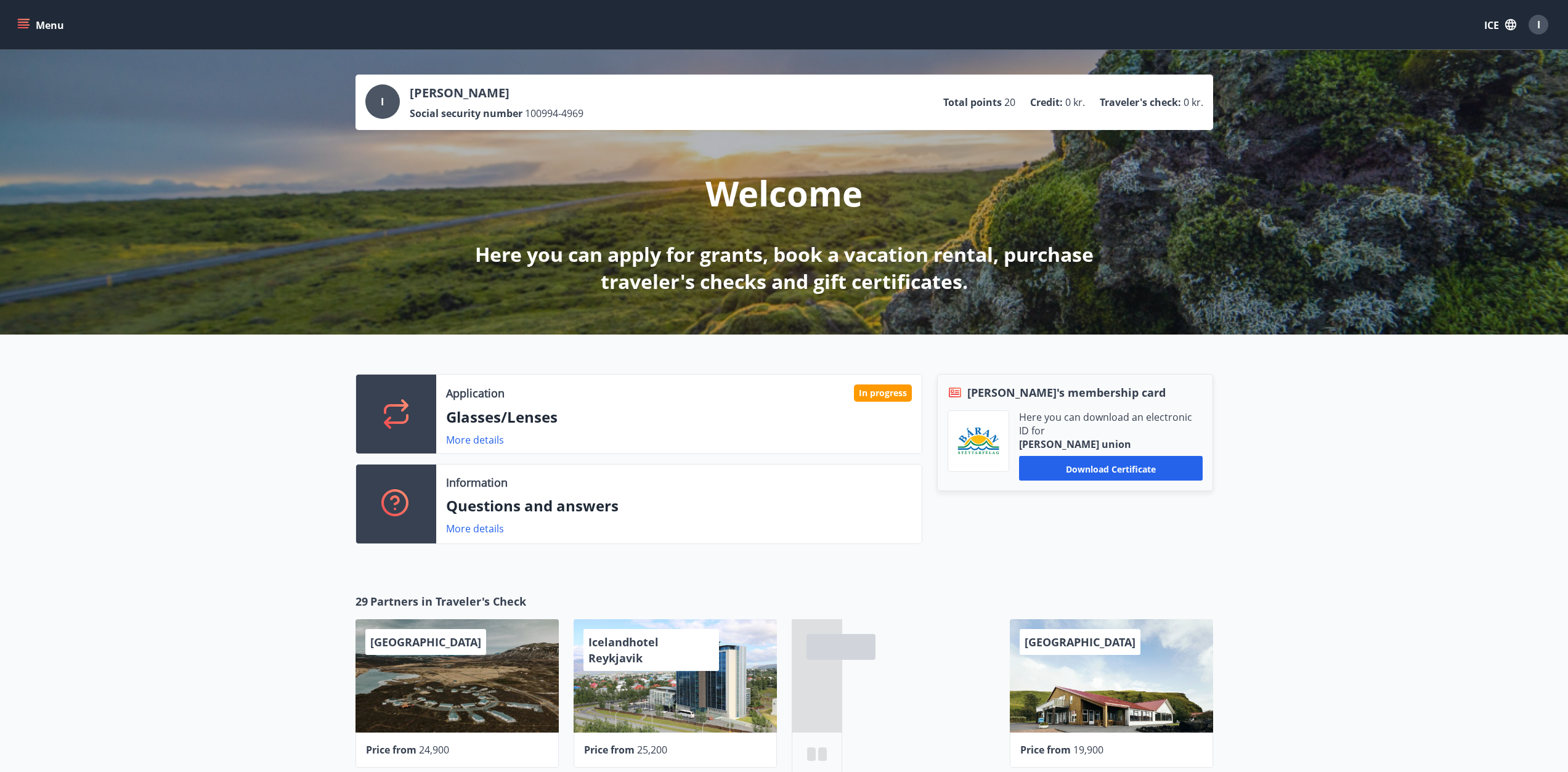
click at [12, 23] on div "Menu ICE I" at bounding box center [784, 25] width 1568 height 49
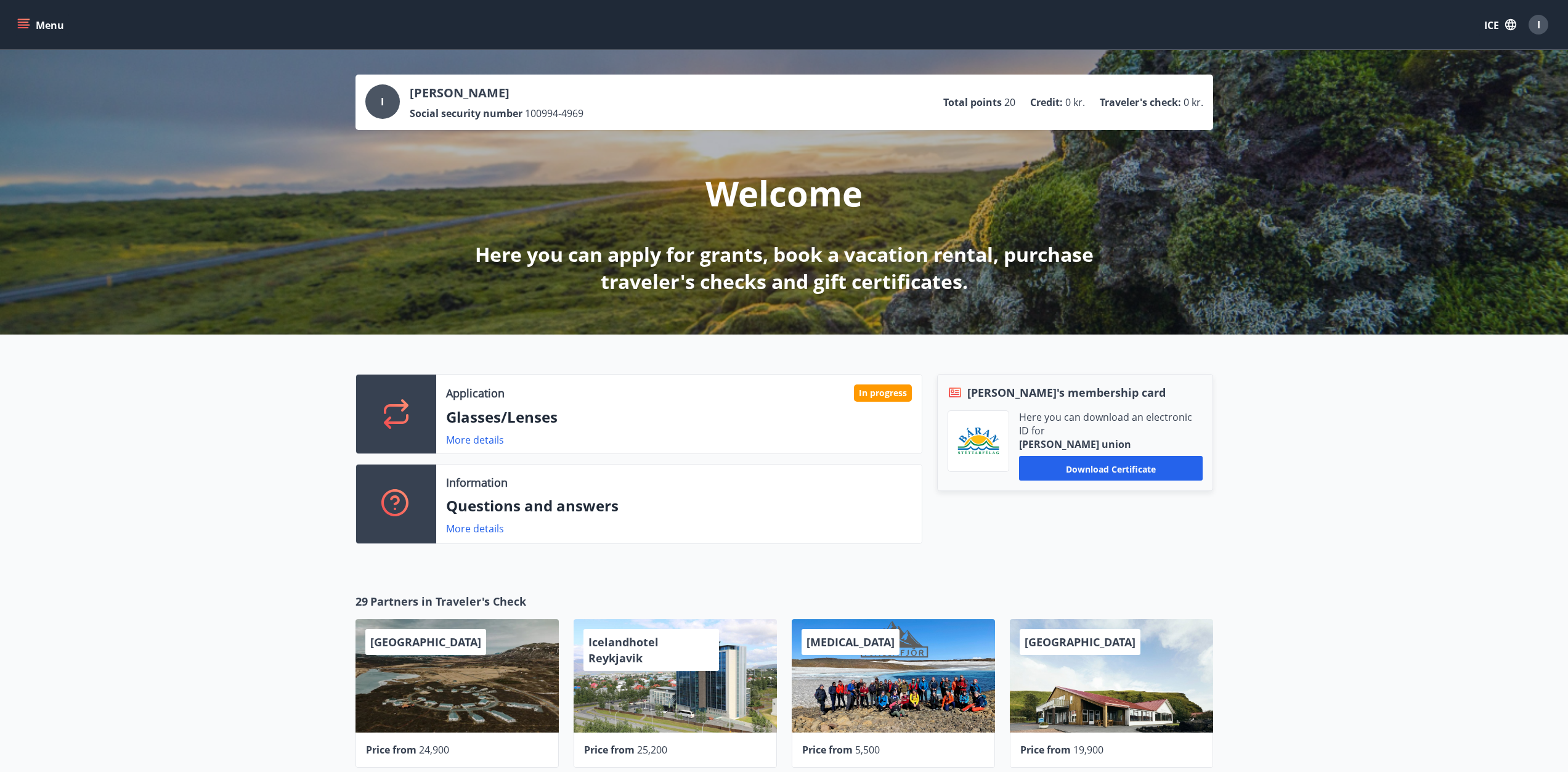
click at [25, 21] on icon "menu" at bounding box center [23, 25] width 13 height 13
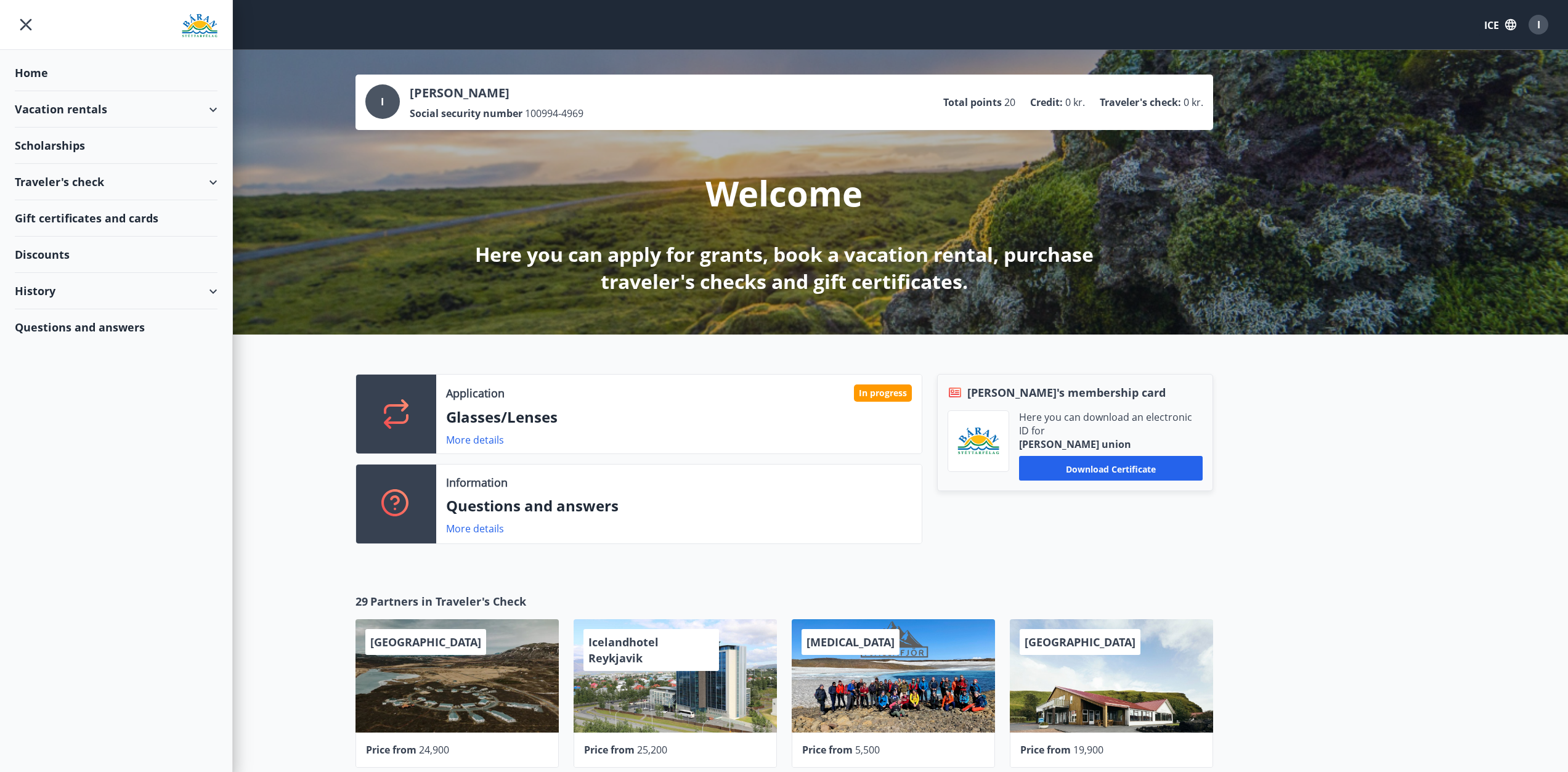
click at [44, 290] on font "History" at bounding box center [34, 291] width 40 height 15
click at [57, 453] on font "Scholarship history" at bounding box center [74, 451] width 100 height 15
